Goal: Use online tool/utility: Utilize a website feature to perform a specific function

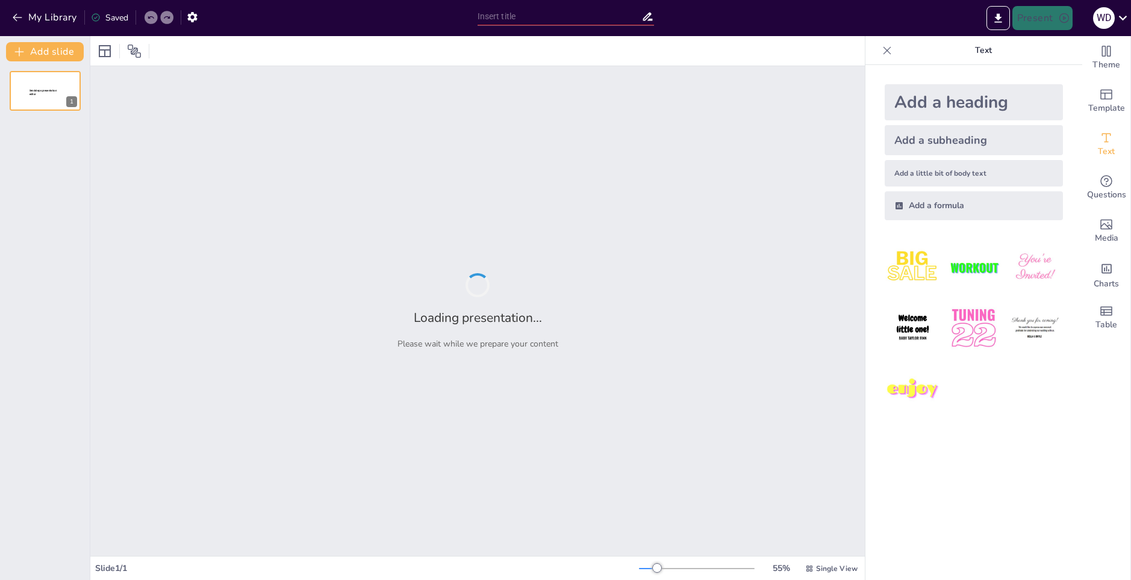
type input "Imported INSTRUCTIVO_COMUNICACION_EMERGENCIA_PROSEGUR_FINAL.pptx"
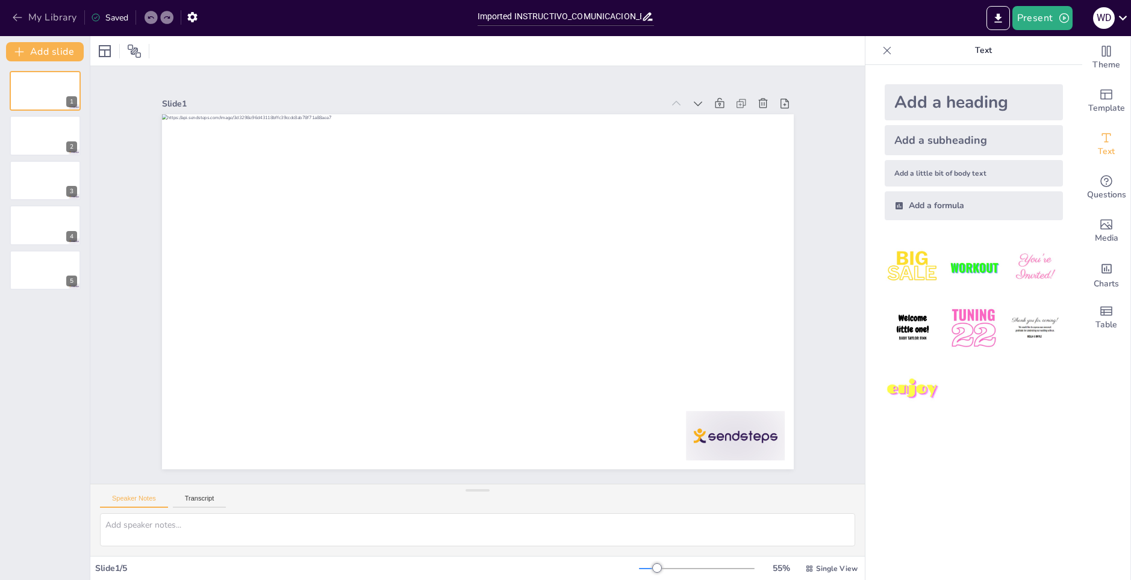
click at [20, 22] on icon "button" at bounding box center [17, 17] width 12 height 12
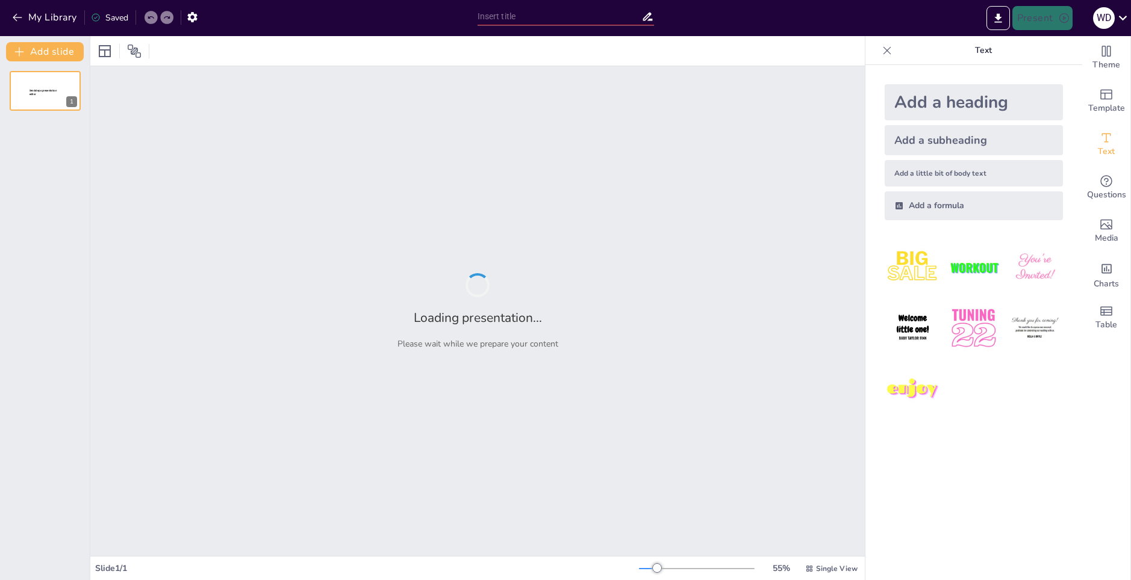
type input "Imported INSTRUCTIVO DE COMUNICACIÓN DE EMERGENCIA.pptx"
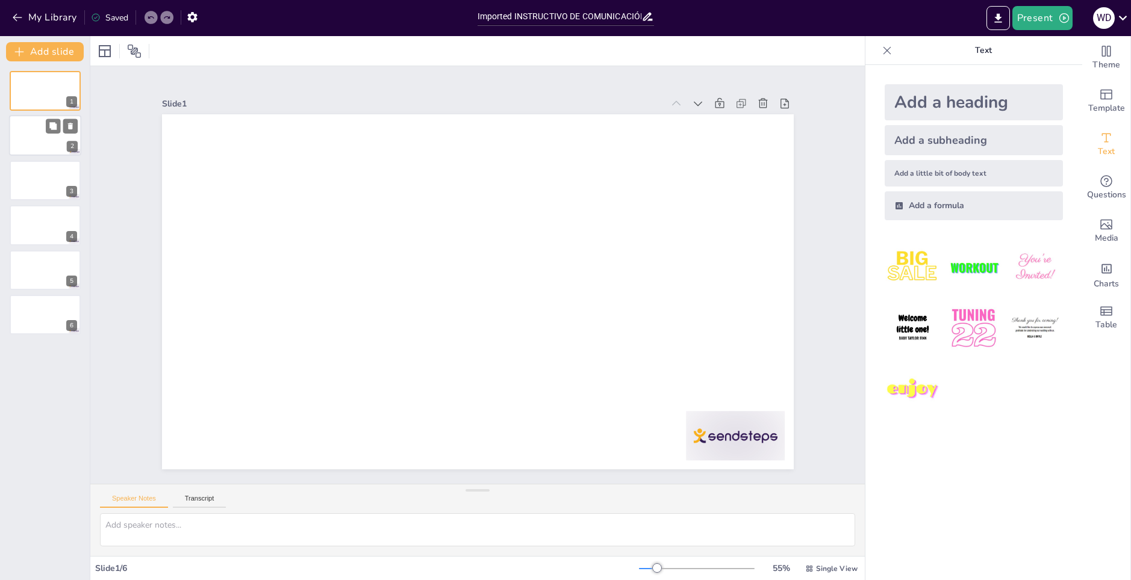
drag, startPoint x: 10, startPoint y: 177, endPoint x: 33, endPoint y: 135, distance: 47.7
click at [33, 135] on div at bounding box center [45, 136] width 72 height 41
click at [39, 173] on div at bounding box center [45, 180] width 72 height 41
drag, startPoint x: 48, startPoint y: 220, endPoint x: 39, endPoint y: 224, distance: 9.2
click at [39, 224] on div "4" at bounding box center [45, 225] width 72 height 41
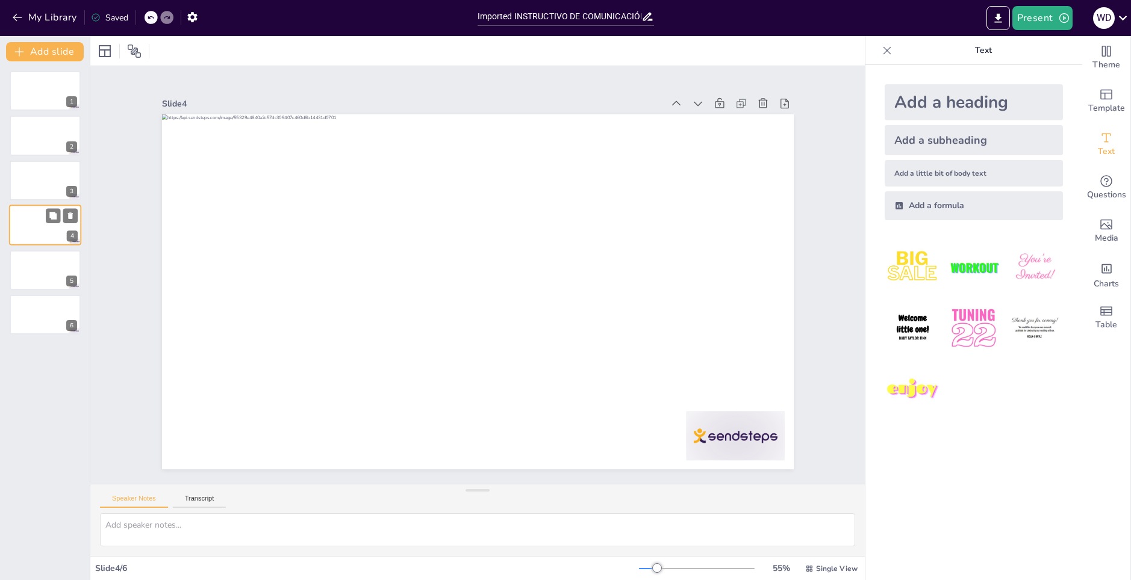
click at [39, 224] on div at bounding box center [45, 225] width 72 height 41
click at [39, 270] on div at bounding box center [45, 270] width 72 height 41
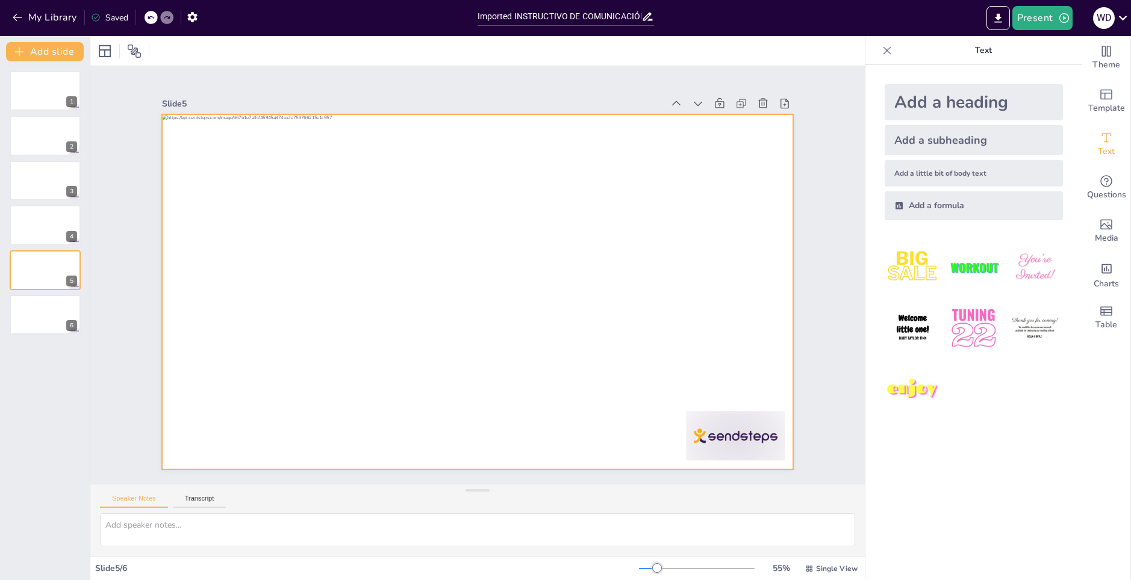
click at [212, 439] on div at bounding box center [470, 291] width 721 height 582
click at [212, 439] on div at bounding box center [472, 291] width 710 height 533
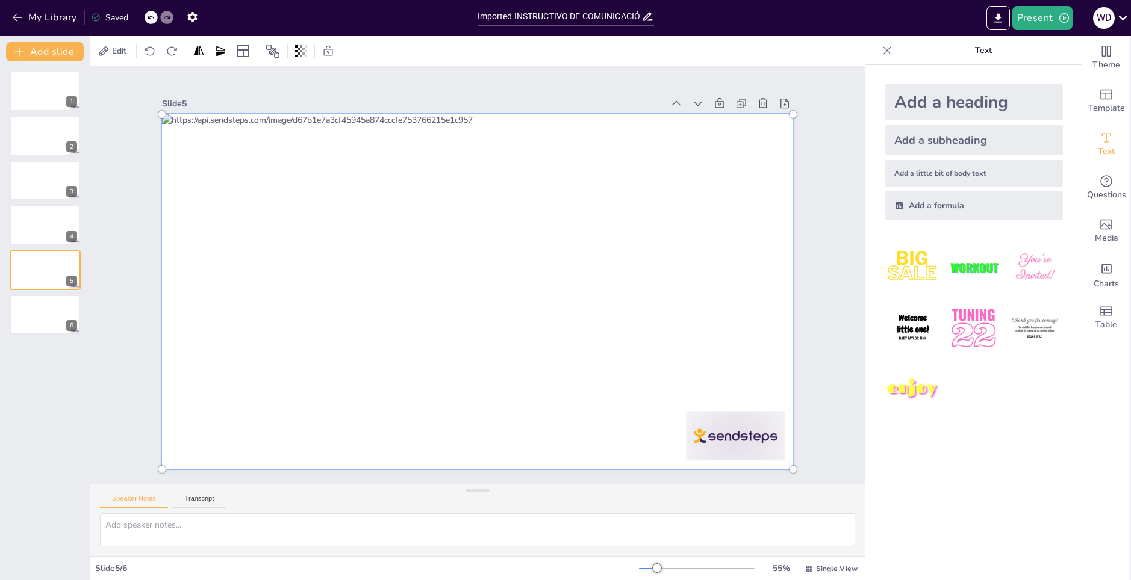
drag, startPoint x: 232, startPoint y: 441, endPoint x: 259, endPoint y: 443, distance: 26.6
click at [259, 443] on div at bounding box center [475, 291] width 681 height 435
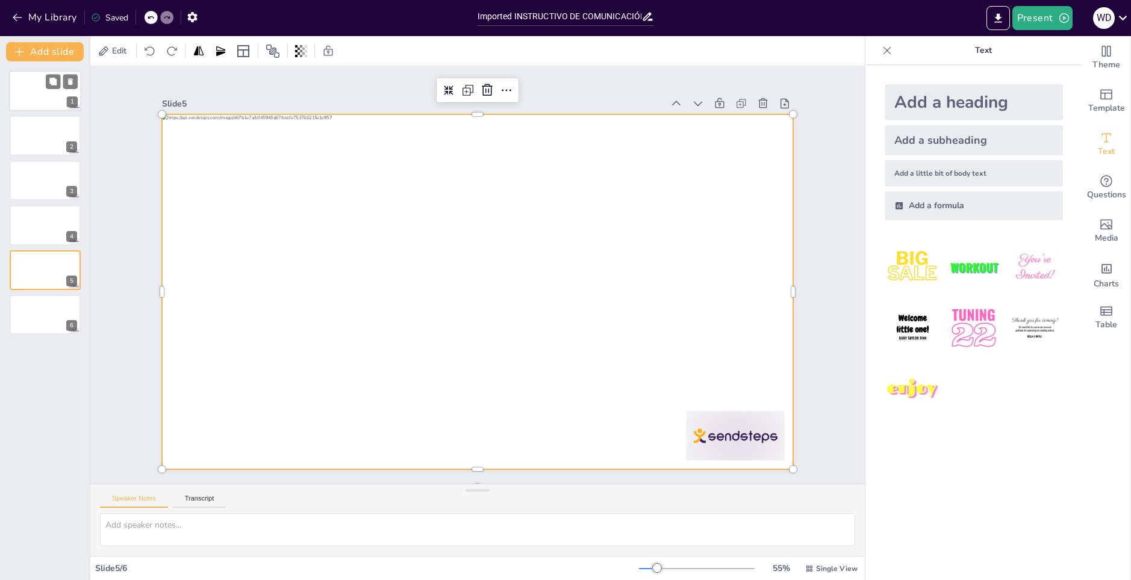
click at [41, 93] on div at bounding box center [45, 90] width 72 height 41
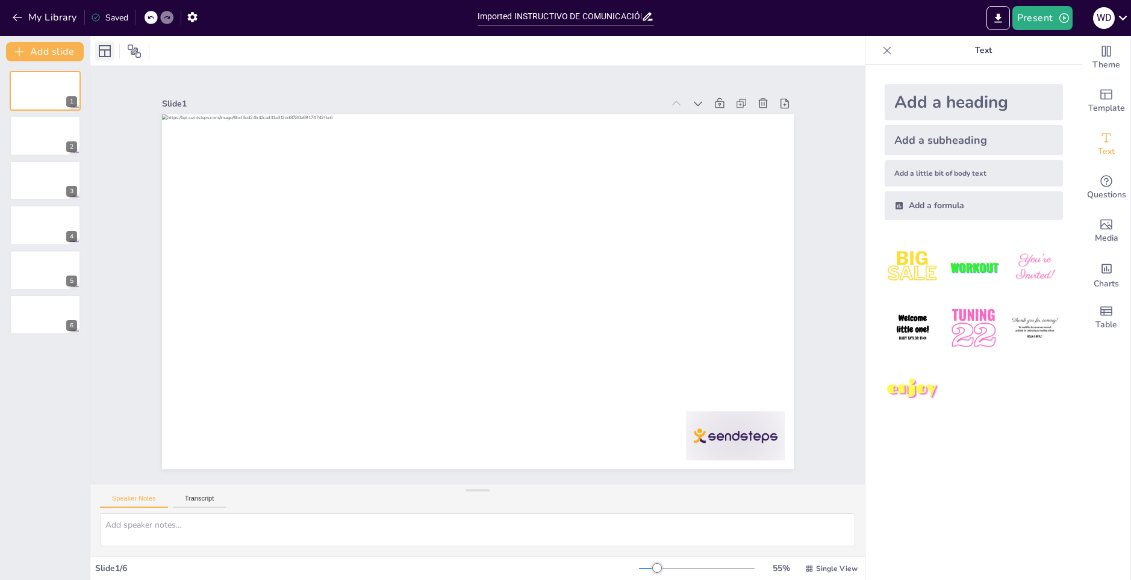
click at [111, 53] on icon at bounding box center [105, 51] width 12 height 12
click at [216, 502] on button "Transcript" at bounding box center [200, 501] width 54 height 13
click at [132, 504] on button "Speaker Notes" at bounding box center [134, 501] width 68 height 13
click at [1098, 238] on span "Media" at bounding box center [1106, 238] width 23 height 13
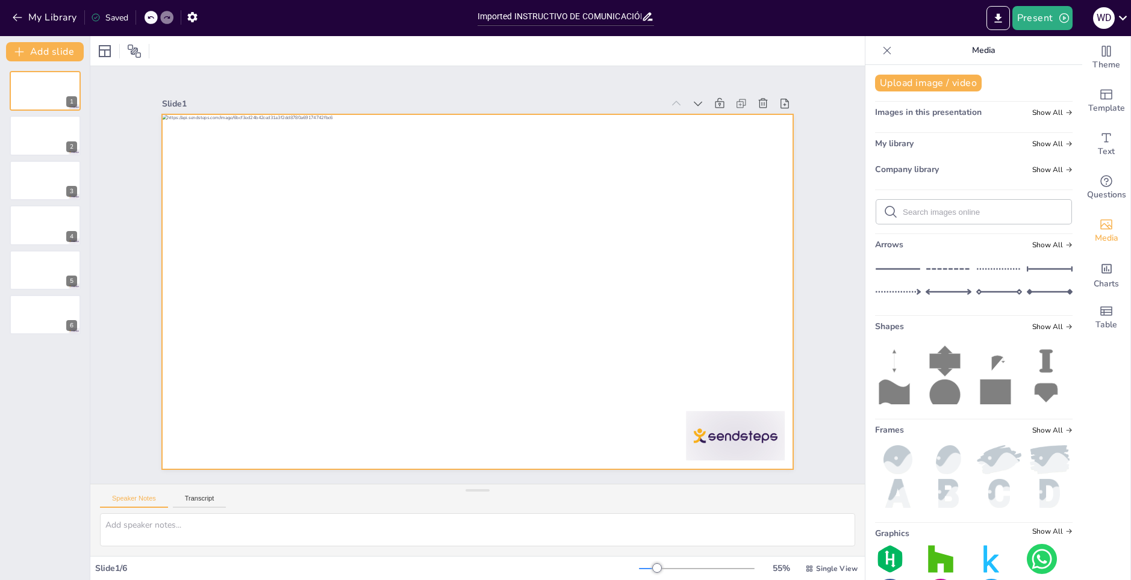
click at [661, 387] on div at bounding box center [475, 291] width 665 height 419
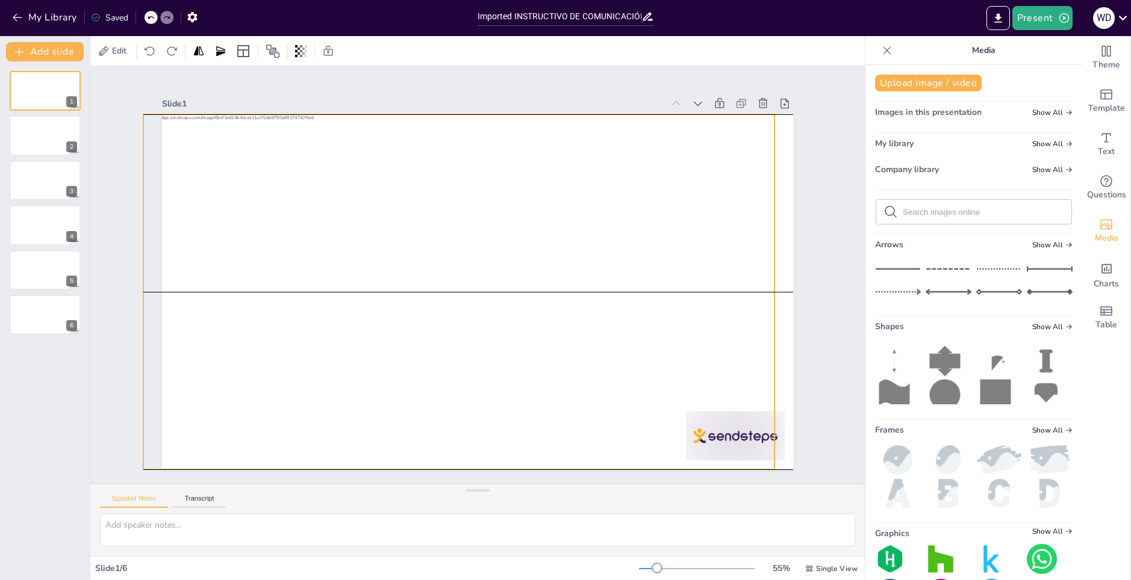
drag, startPoint x: 636, startPoint y: 382, endPoint x: 607, endPoint y: 369, distance: 32.1
click at [607, 369] on div at bounding box center [454, 285] width 710 height 533
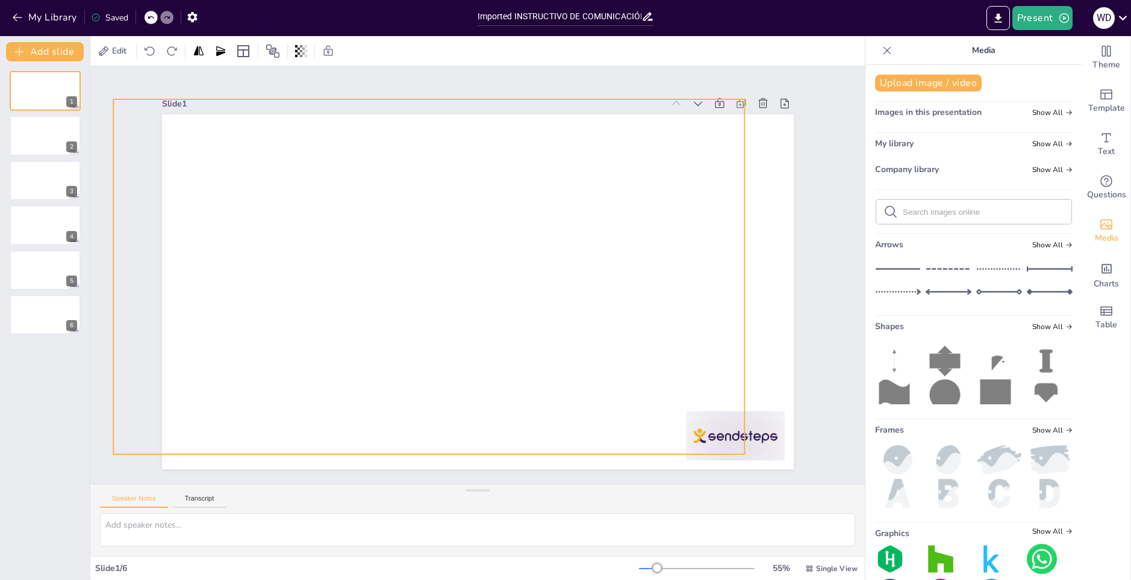
drag, startPoint x: 624, startPoint y: 361, endPoint x: 651, endPoint y: 368, distance: 28.2
click at [651, 368] on div at bounding box center [430, 267] width 692 height 479
